Goal: Task Accomplishment & Management: Complete application form

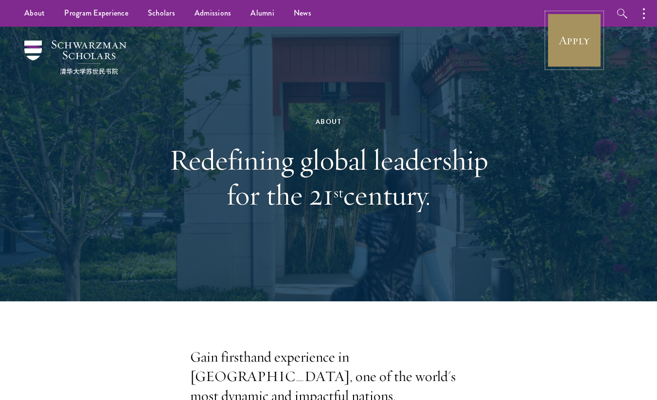
click at [575, 58] on link "Apply" at bounding box center [574, 40] width 54 height 54
click at [576, 31] on link "Apply" at bounding box center [574, 40] width 54 height 54
